Goal: Navigation & Orientation: Find specific page/section

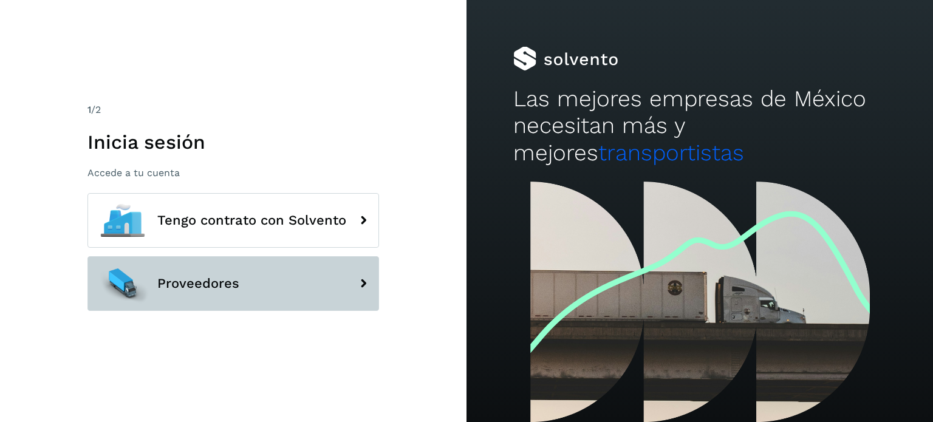
click at [212, 285] on span "Proveedores" at bounding box center [198, 283] width 82 height 15
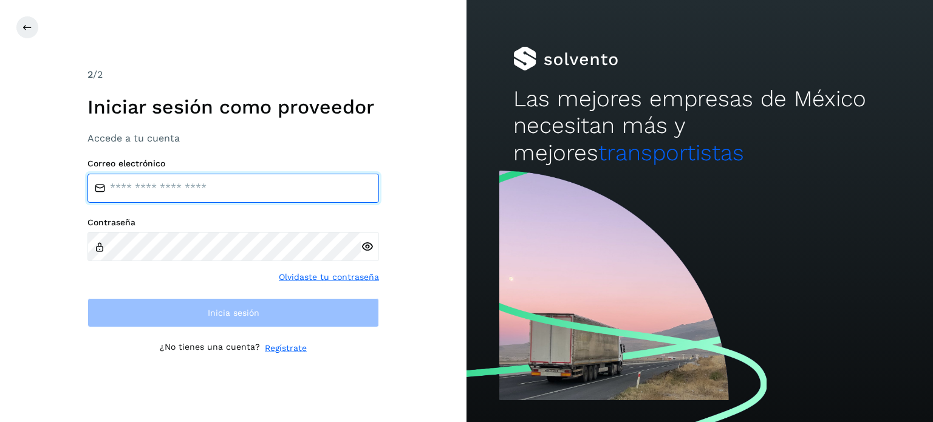
type input "**********"
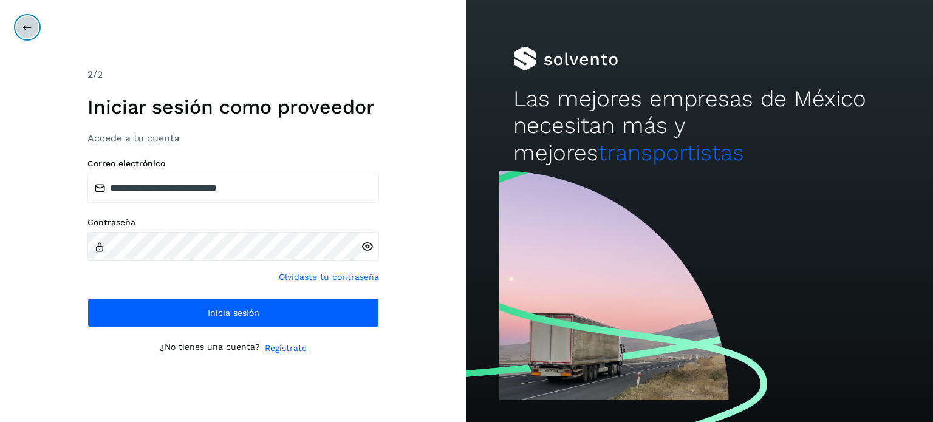
click at [31, 24] on icon at bounding box center [27, 27] width 10 height 10
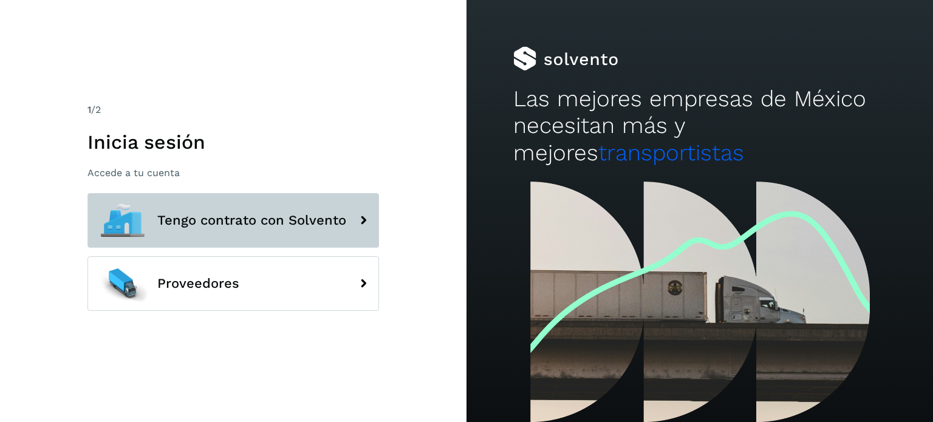
click at [211, 211] on button "Tengo contrato con Solvento" at bounding box center [233, 220] width 292 height 55
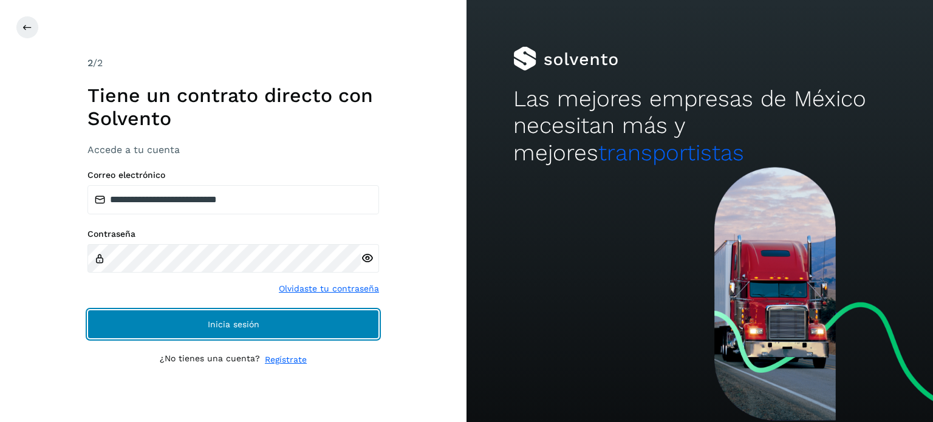
click at [228, 326] on span "Inicia sesión" at bounding box center [234, 324] width 52 height 9
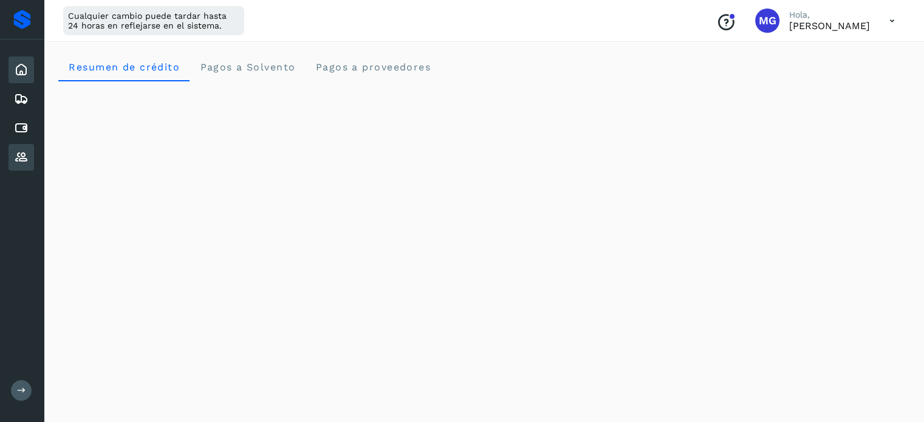
click at [16, 156] on icon at bounding box center [21, 157] width 15 height 15
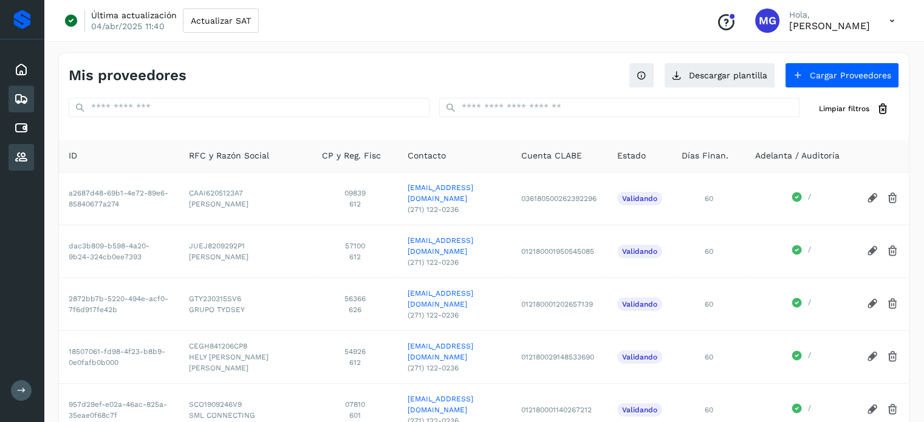
click at [19, 101] on icon at bounding box center [21, 99] width 15 height 15
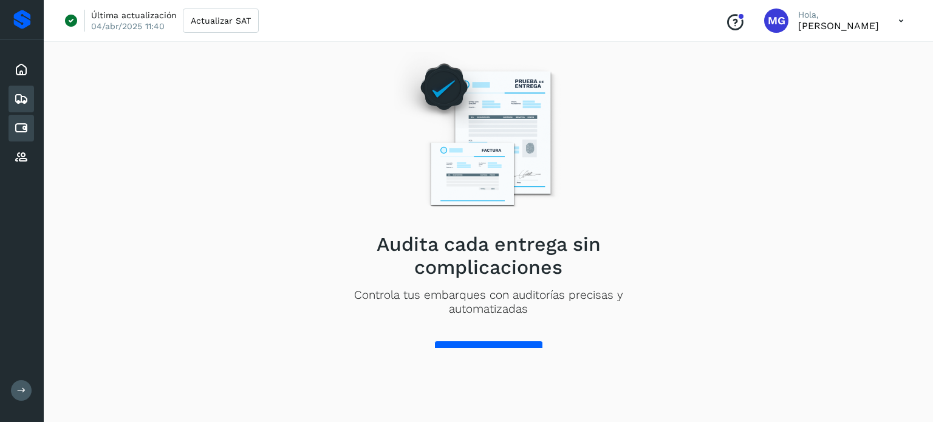
click at [22, 127] on icon at bounding box center [21, 128] width 15 height 15
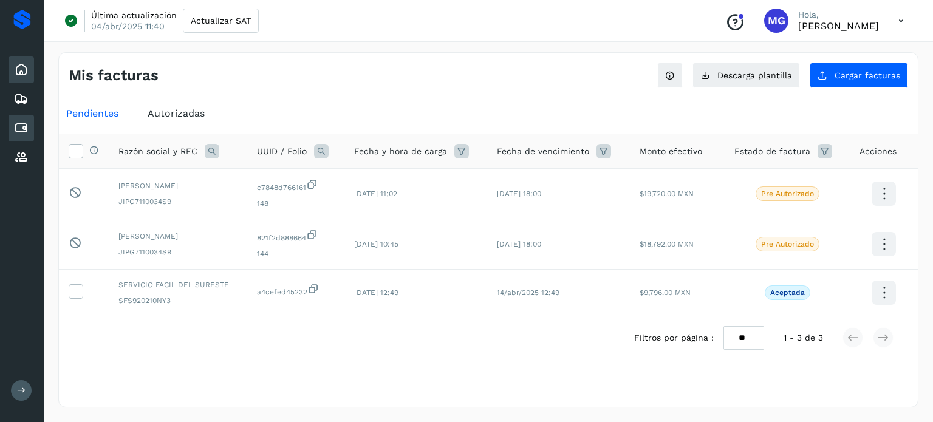
click at [19, 77] on div "Inicio" at bounding box center [22, 70] width 26 height 27
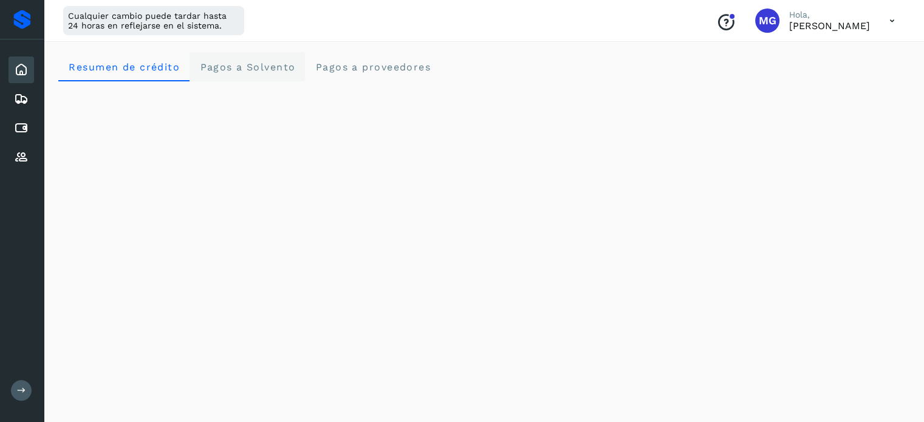
click at [253, 59] on Solvento "Pagos a Solvento" at bounding box center [247, 66] width 115 height 29
click at [379, 65] on span "Pagos a proveedores" at bounding box center [373, 67] width 116 height 12
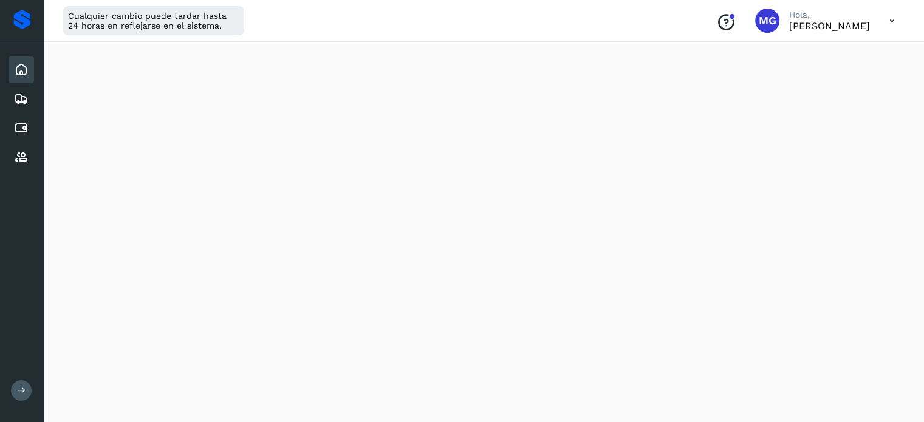
scroll to position [122, 0]
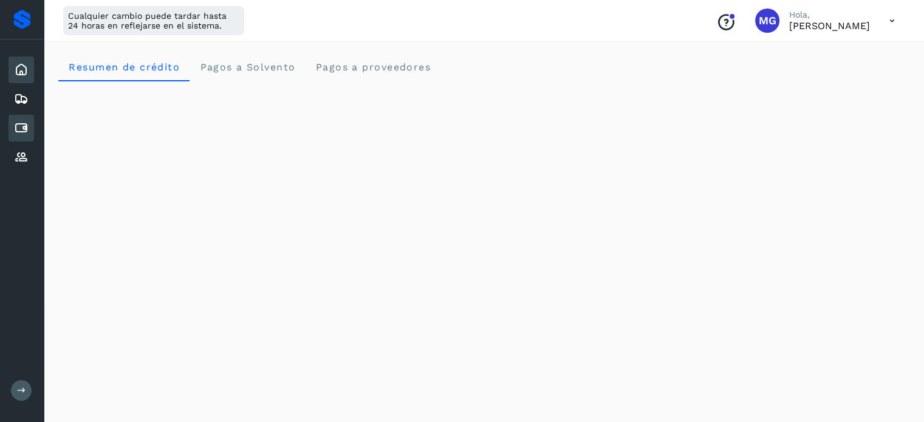
click at [25, 126] on icon at bounding box center [21, 128] width 15 height 15
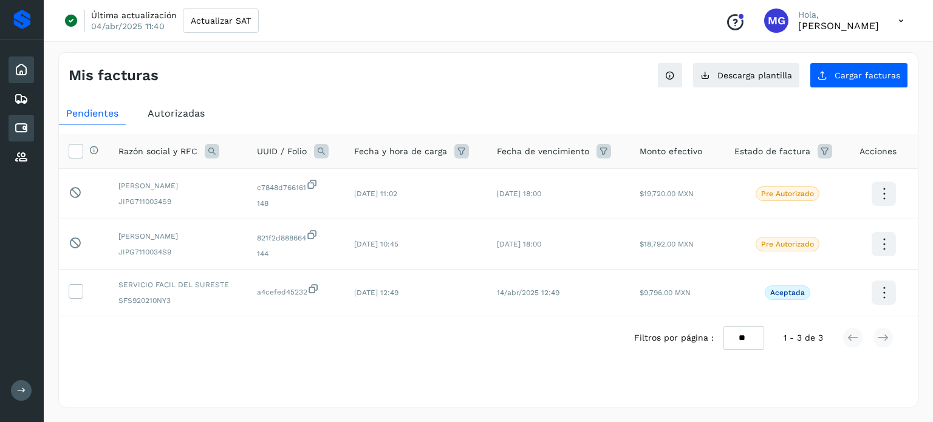
click at [10, 65] on div "Inicio" at bounding box center [22, 70] width 26 height 27
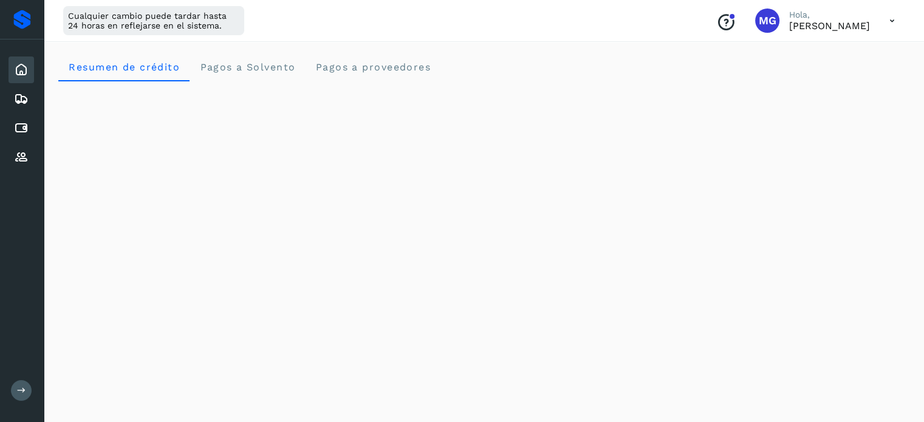
click at [894, 20] on icon at bounding box center [892, 21] width 25 height 25
click at [552, 55] on div at bounding box center [462, 211] width 924 height 422
